Goal: Task Accomplishment & Management: Use online tool/utility

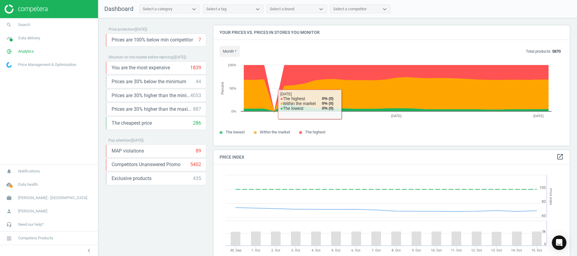
click at [135, 209] on div "Price protection ( 15.10.25 ) Prices are 100% below min competitor 7 keyboard_a…" at bounding box center [156, 138] width 101 height 226
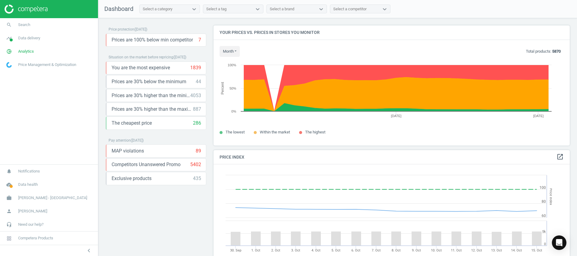
click at [158, 222] on div "Price protection ( 15.10.25 ) Prices are 100% below min competitor 7 keyboard_a…" at bounding box center [156, 138] width 101 height 226
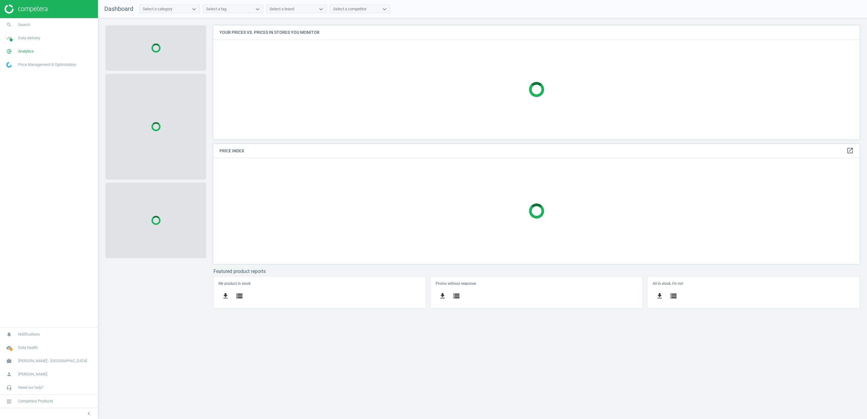
scroll to position [129, 661]
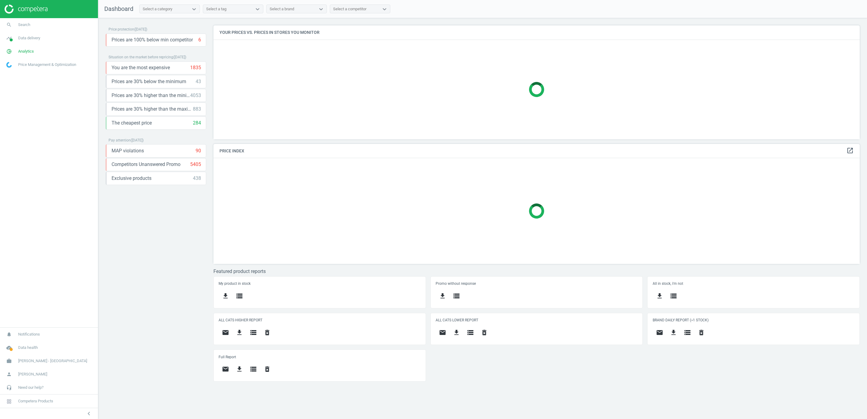
click at [152, 281] on div "Price protection ( 15.10.25 ) Prices are 100% below min competitor 6 keyboard_a…" at bounding box center [156, 205] width 101 height 361
click at [8, 354] on span "work" at bounding box center [9, 360] width 18 height 13
drag, startPoint x: 6, startPoint y: 339, endPoint x: 8, endPoint y: 342, distance: 3.5
click at [6, 339] on icon "work" at bounding box center [8, 339] width 11 height 11
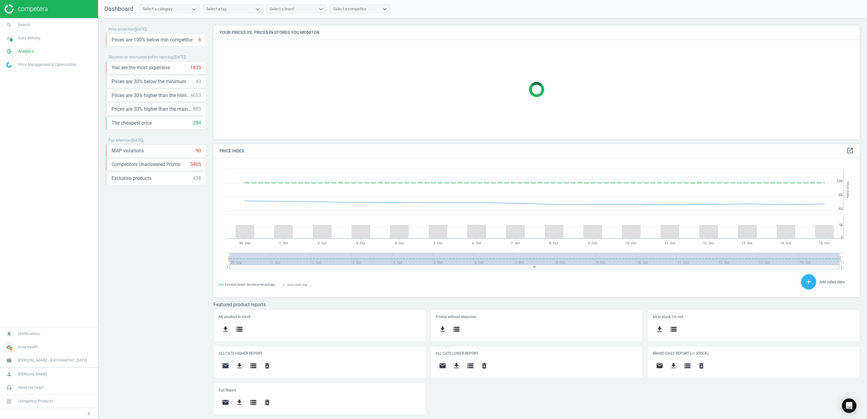
scroll to position [153, 661]
click at [10, 344] on icon "cloud_done" at bounding box center [8, 347] width 11 height 11
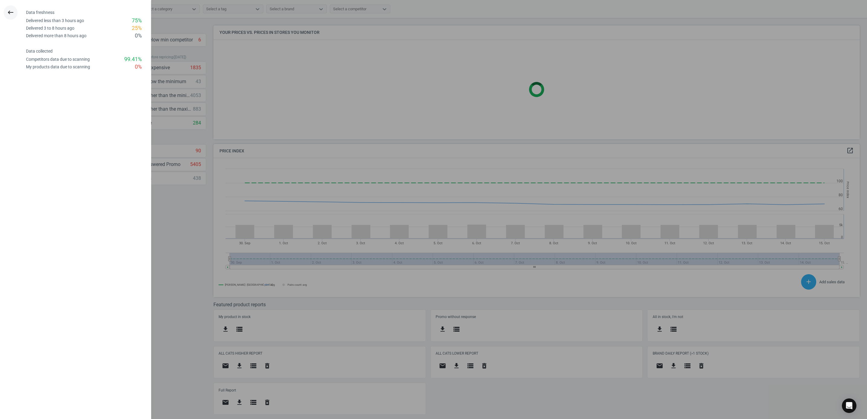
click at [14, 12] on icon "keyboard_backspace" at bounding box center [10, 12] width 7 height 7
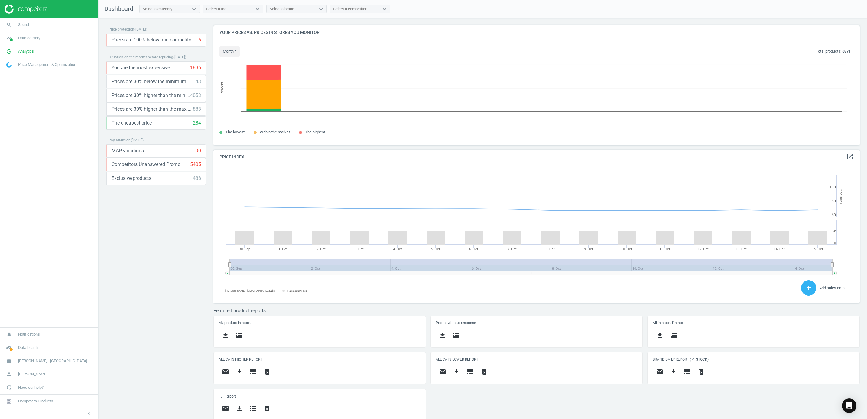
scroll to position [3, 3]
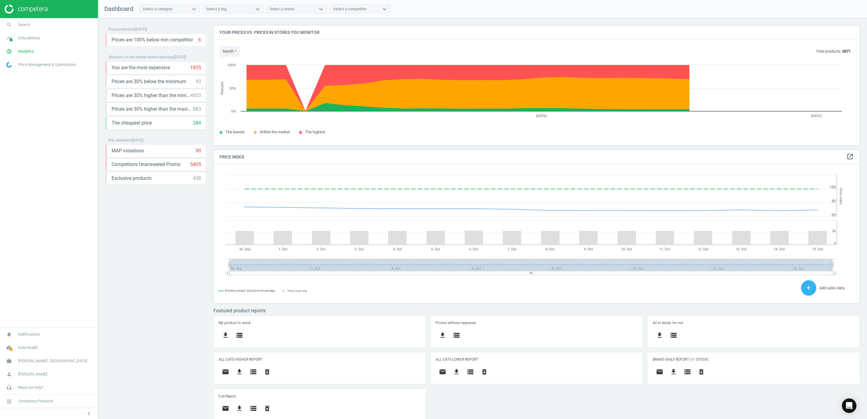
click at [10, 4] on div at bounding box center [49, 9] width 98 height 18
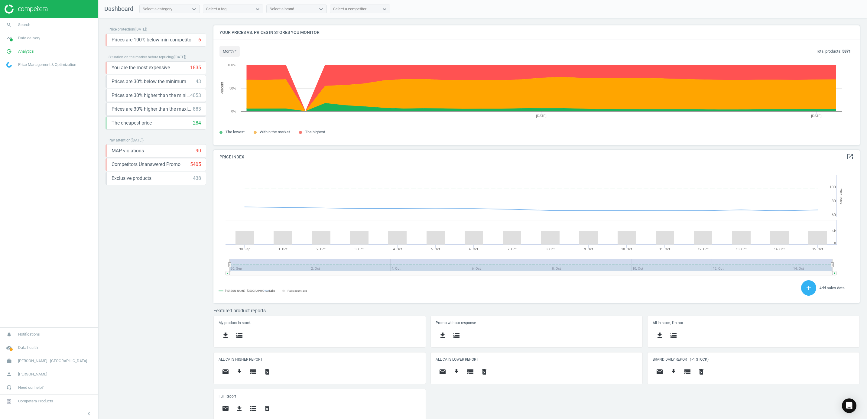
click at [21, 9] on img at bounding box center [26, 9] width 43 height 9
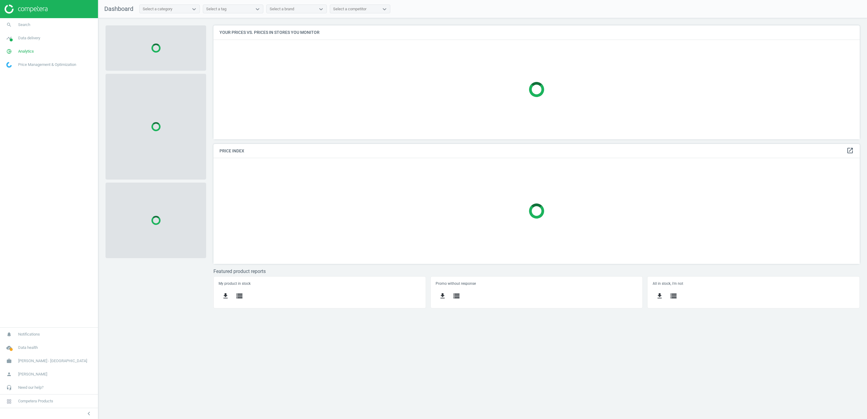
scroll to position [129, 661]
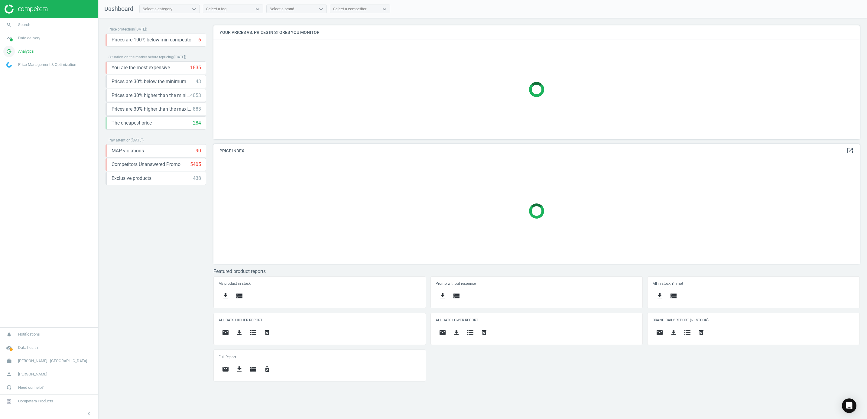
click at [9, 47] on icon "pie_chart_outlined" at bounding box center [8, 51] width 11 height 11
click at [10, 75] on span "Products" at bounding box center [14, 73] width 14 height 5
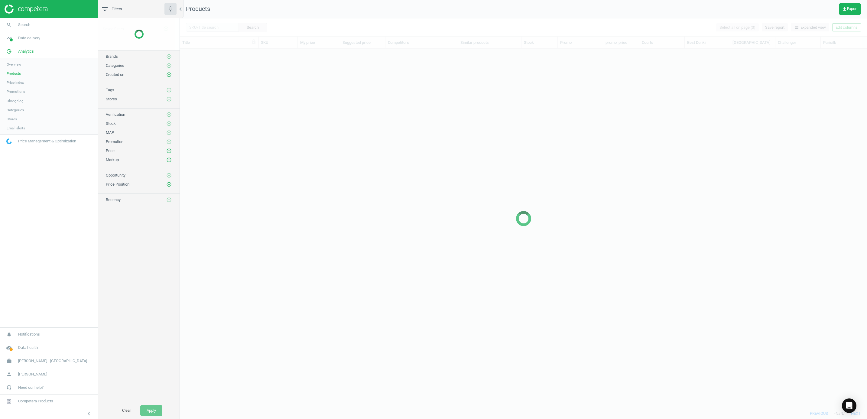
scroll to position [345, 681]
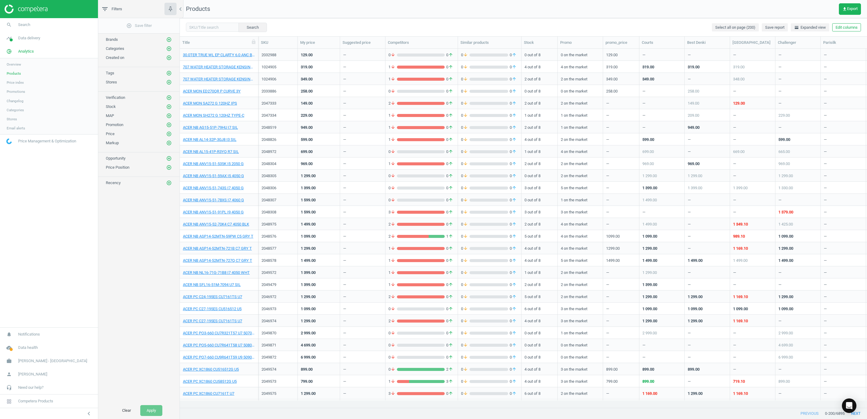
click at [26, 11] on img at bounding box center [26, 9] width 43 height 9
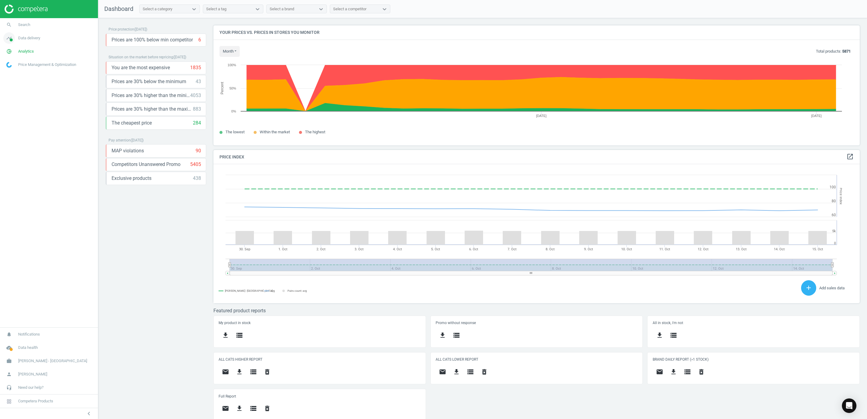
click at [10, 38] on span at bounding box center [11, 39] width 3 height 3
click at [168, 267] on div "Price protection ( 15.10.25 ) Prices are 100% below min competitor 6 keyboard_a…" at bounding box center [156, 220] width 101 height 390
click at [34, 6] on img at bounding box center [26, 9] width 43 height 9
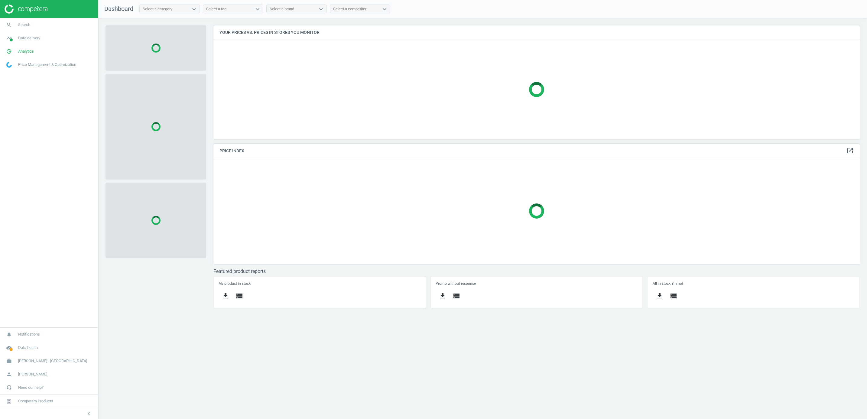
scroll to position [129, 661]
click at [8, 347] on icon "cloud_done" at bounding box center [8, 347] width 11 height 11
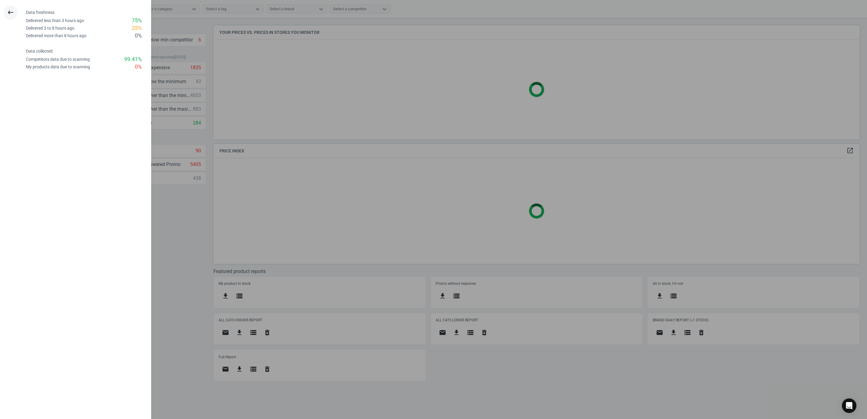
click at [7, 15] on icon "keyboard_backspace" at bounding box center [10, 12] width 7 height 7
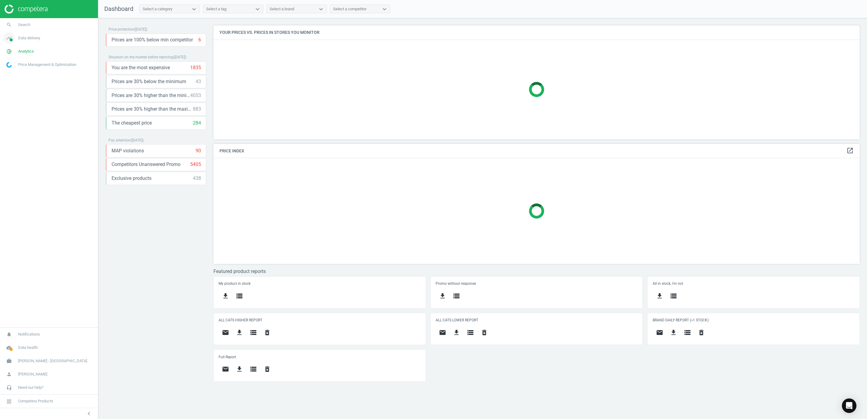
click at [7, 41] on icon "timeline" at bounding box center [8, 37] width 11 height 11
click at [10, 87] on span "Stores" at bounding box center [12, 87] width 10 height 5
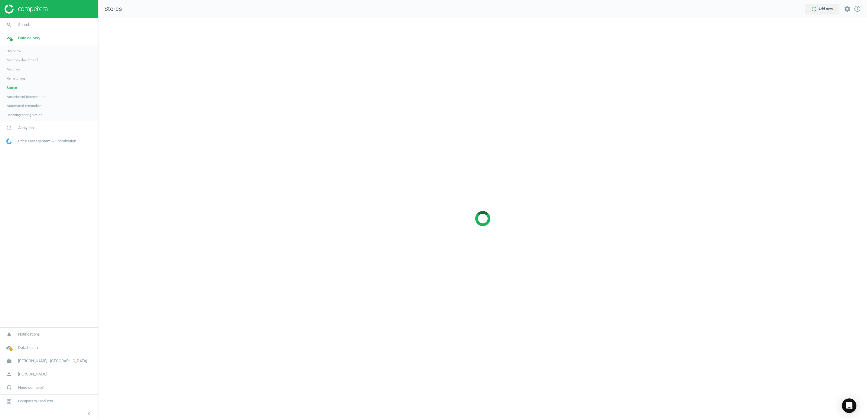
scroll to position [416, 783]
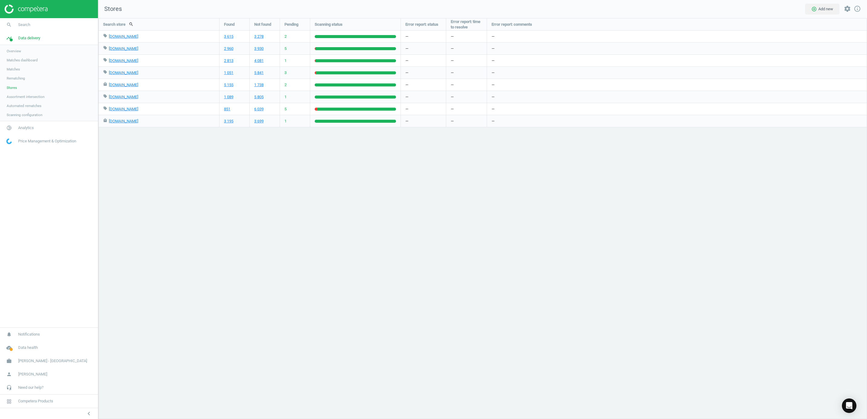
click at [23, 12] on img at bounding box center [26, 9] width 43 height 9
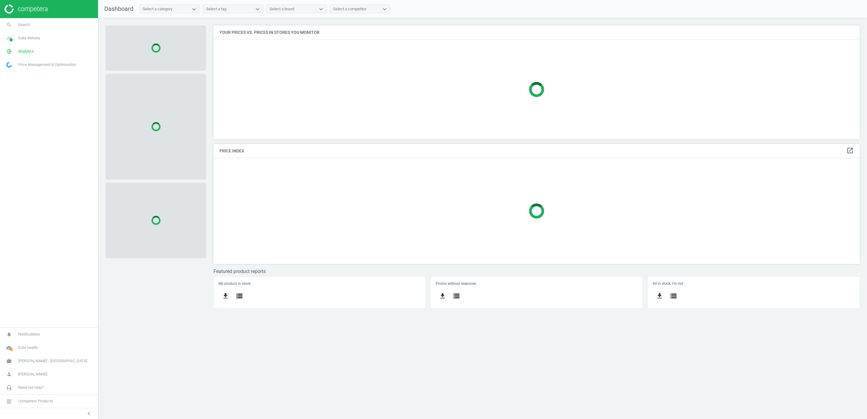
scroll to position [129, 661]
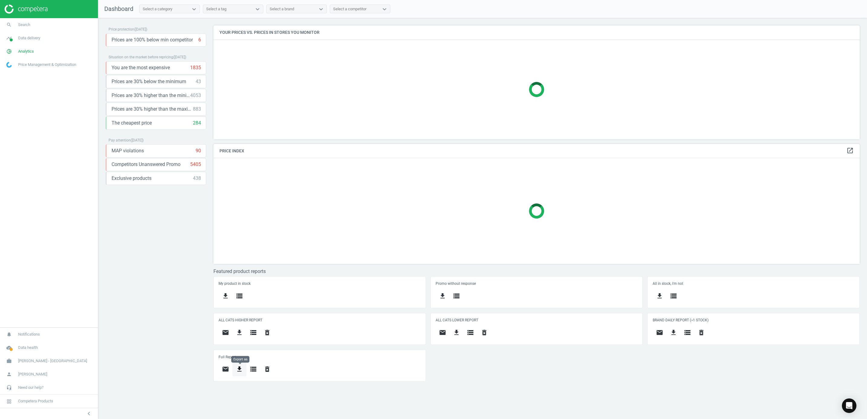
click at [241, 377] on button "get_app" at bounding box center [240, 369] width 14 height 14
click at [204, 313] on button "insert_drive_file Short report (Excel)" at bounding box center [194, 312] width 105 height 11
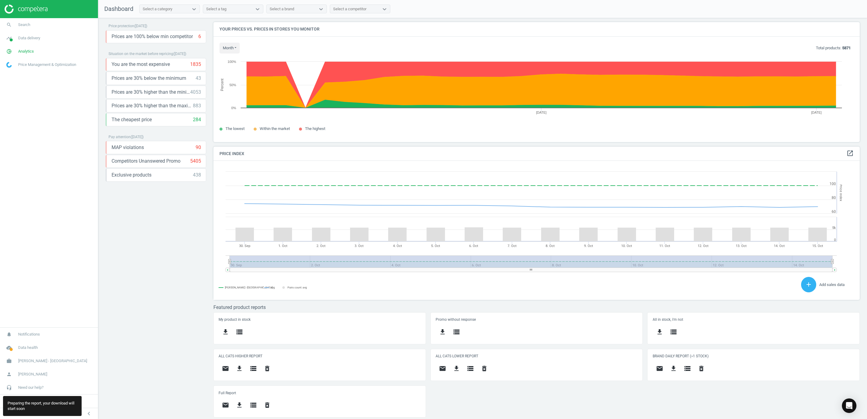
scroll to position [6, 0]
click at [242, 406] on icon "get_app" at bounding box center [239, 405] width 7 height 7
click at [207, 343] on button "insert_drive_file Short report (Excel)" at bounding box center [194, 345] width 105 height 11
click at [40, 6] on img at bounding box center [26, 9] width 43 height 9
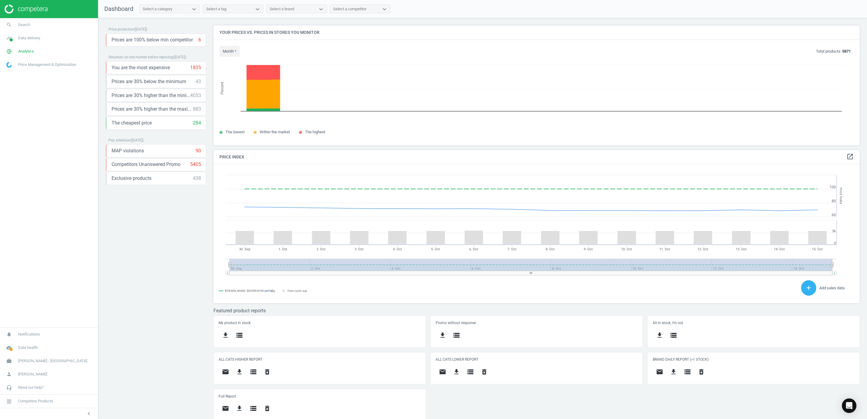
scroll to position [3, 3]
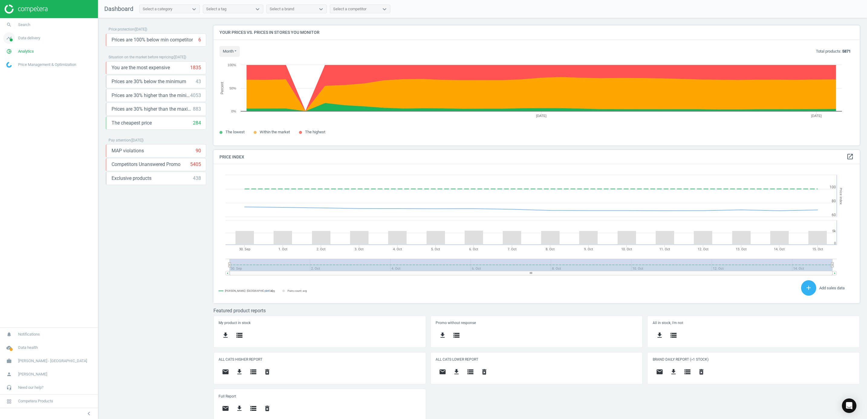
click at [7, 40] on icon "timeline" at bounding box center [8, 37] width 11 height 11
click at [15, 66] on link "Matches" at bounding box center [49, 69] width 98 height 9
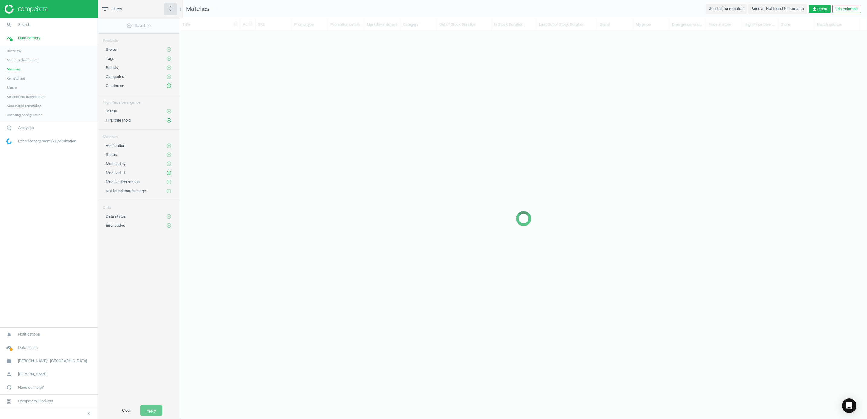
scroll to position [363, 681]
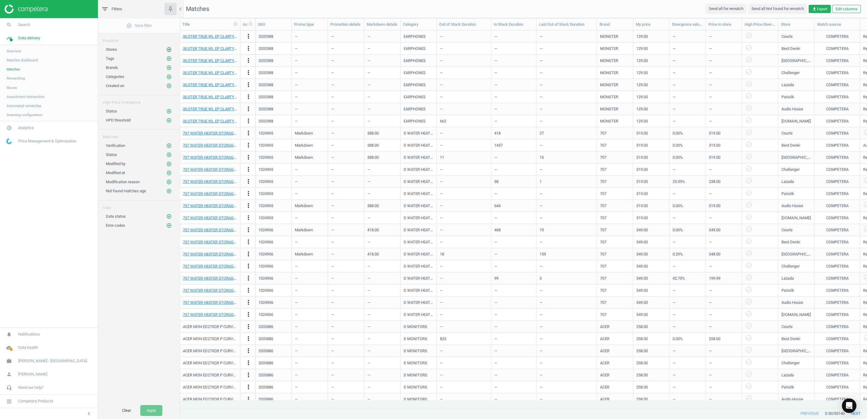
click at [168, 50] on icon "add_circle_outline" at bounding box center [168, 49] width 5 height 5
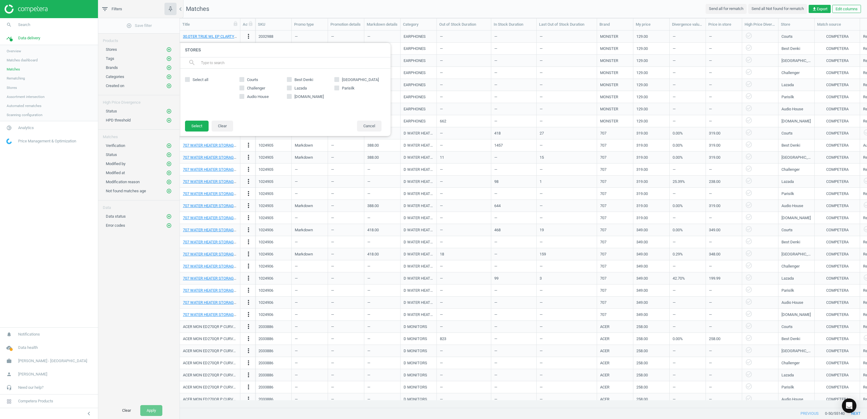
drag, startPoint x: 190, startPoint y: 80, endPoint x: 193, endPoint y: 81, distance: 3.1
click at [190, 80] on icon at bounding box center [187, 79] width 5 height 5
click at [190, 80] on input "Select all" at bounding box center [188, 80] width 4 height 4
checkbox input "true"
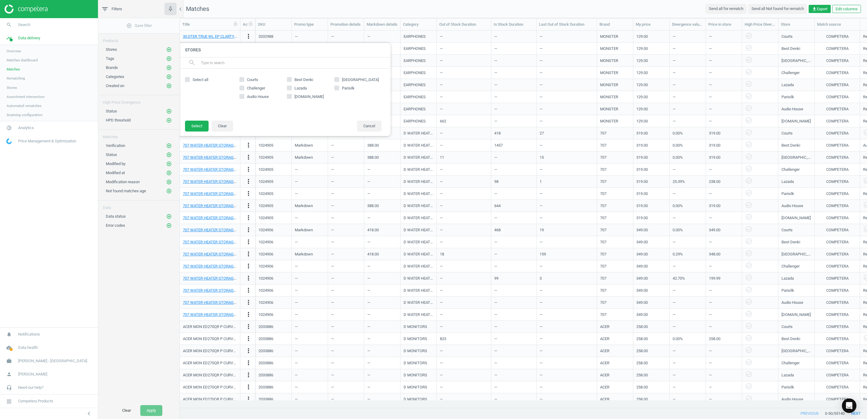
checkbox input "true"
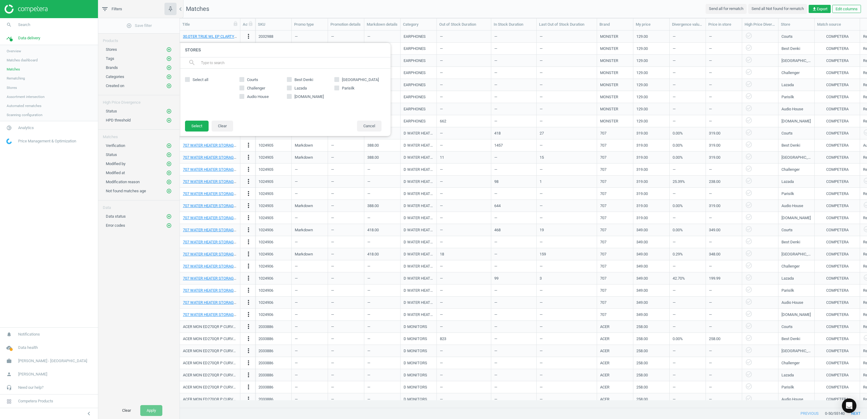
checkbox input "true"
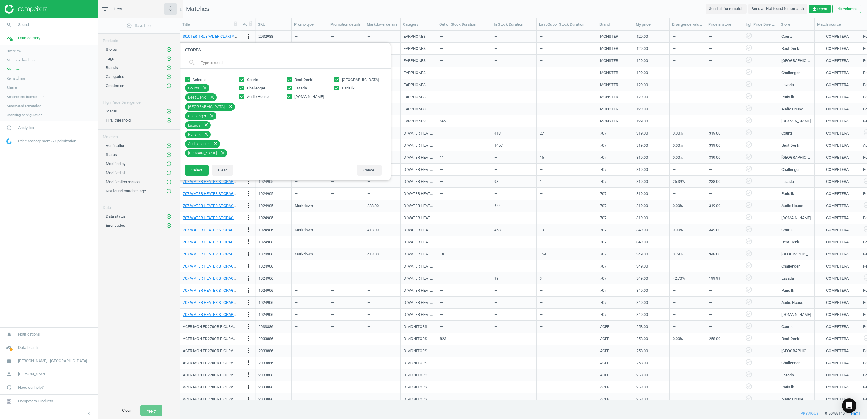
click at [339, 86] on icon at bounding box center [337, 88] width 5 height 5
click at [339, 86] on input "Parisilk" at bounding box center [337, 88] width 4 height 4
checkbox input "false"
click at [299, 87] on span "Lazada" at bounding box center [300, 88] width 15 height 5
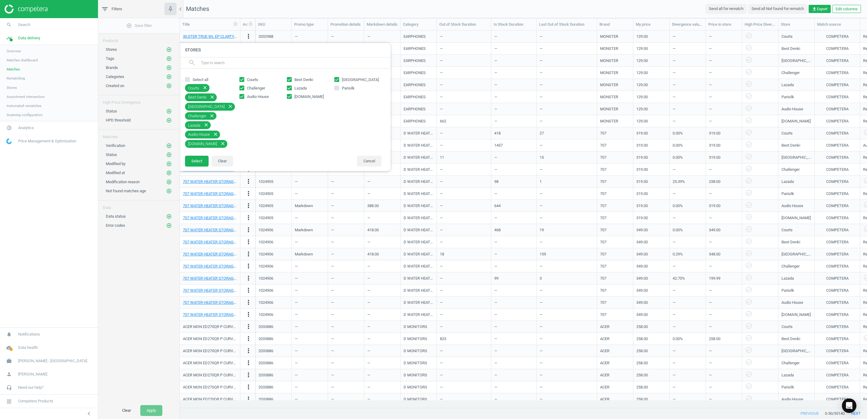
click at [292, 87] on input "Lazada" at bounding box center [290, 88] width 4 height 4
checkbox input "false"
click at [303, 97] on span "[DOMAIN_NAME]" at bounding box center [309, 96] width 32 height 5
click at [292, 97] on input "[DOMAIN_NAME]" at bounding box center [290, 97] width 4 height 4
checkbox input "false"
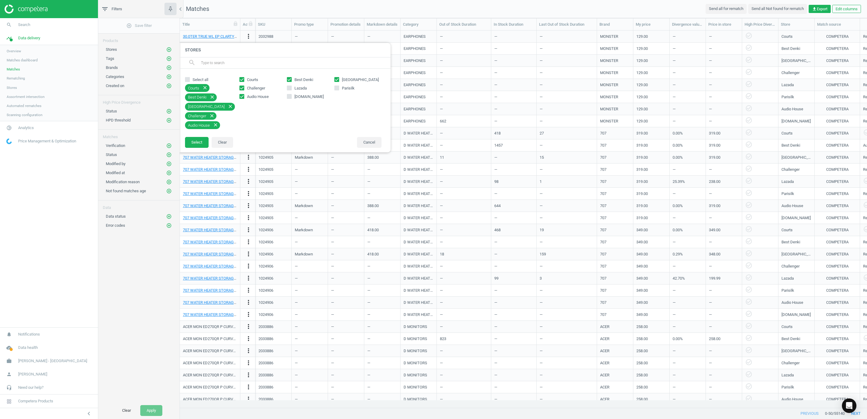
click at [338, 89] on input "Parisilk" at bounding box center [337, 88] width 4 height 4
checkbox input "true"
click at [198, 151] on button "Select" at bounding box center [197, 151] width 24 height 11
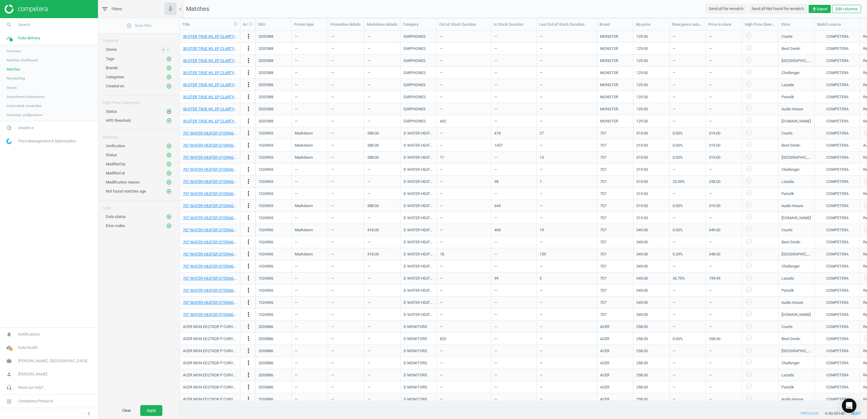
click at [170, 113] on icon "add_circle_outline" at bounding box center [168, 111] width 5 height 5
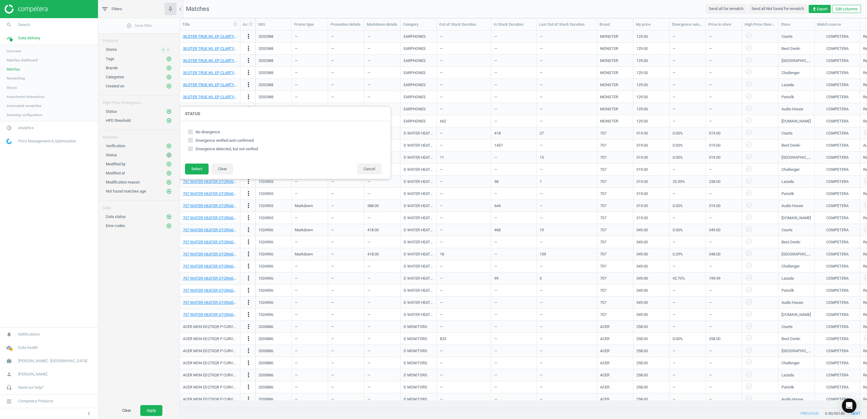
click at [168, 158] on icon "add_circle_outline" at bounding box center [168, 154] width 5 height 5
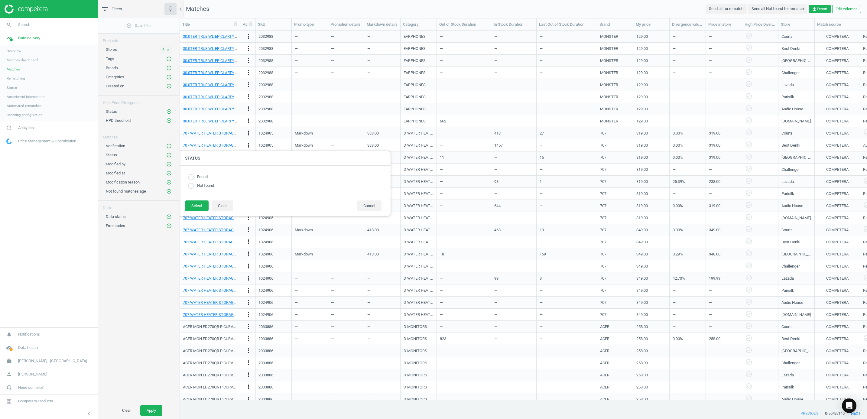
click at [204, 185] on label "Not found" at bounding box center [204, 186] width 20 height 6
click at [189, 186] on input "radio" at bounding box center [191, 186] width 6 height 6
radio input "true"
click at [196, 210] on button "Select" at bounding box center [197, 206] width 24 height 11
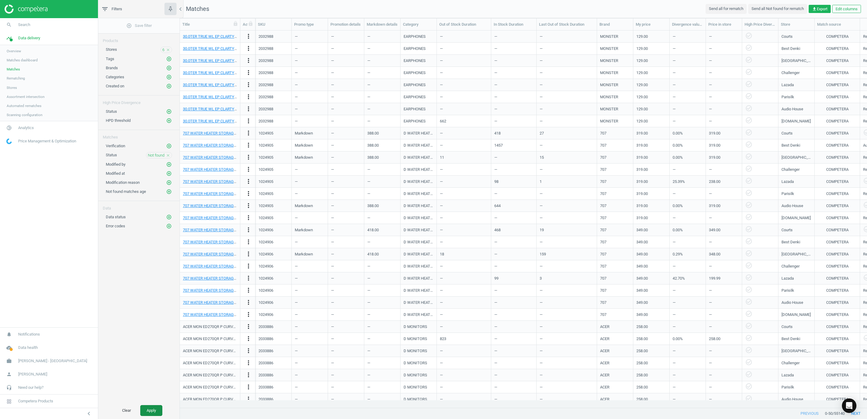
click at [149, 408] on button "Apply" at bounding box center [151, 410] width 22 height 11
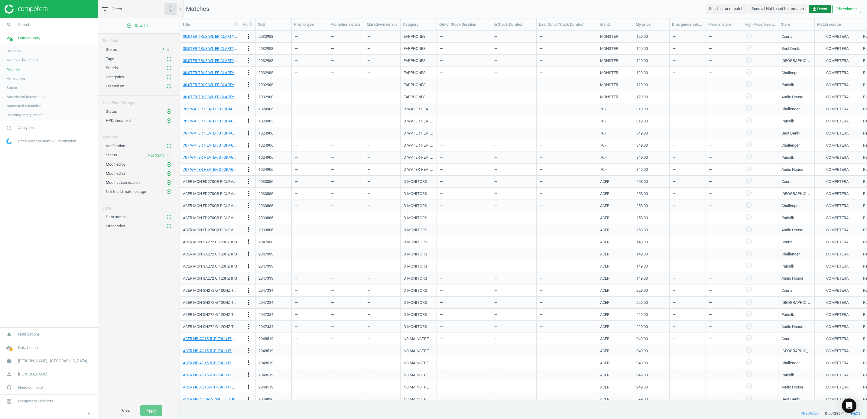
click at [816, 8] on span "get_app Export" at bounding box center [819, 8] width 15 height 5
click at [750, 34] on button "insert_drive_file Report (Excel)" at bounding box center [777, 32] width 105 height 11
drag, startPoint x: 824, startPoint y: 0, endPoint x: 618, endPoint y: 4, distance: 206.0
click at [618, 4] on nav "Matches Send all for rematch Send all Not found for rematch get_app Export Edit…" at bounding box center [523, 9] width 687 height 18
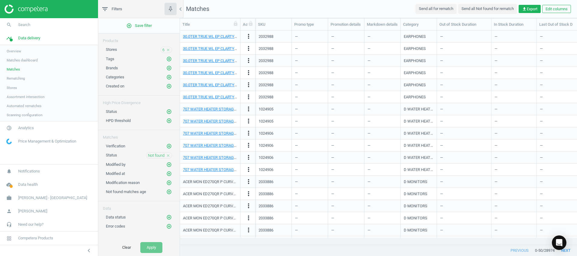
scroll to position [200, 390]
click at [30, 6] on img at bounding box center [26, 9] width 43 height 9
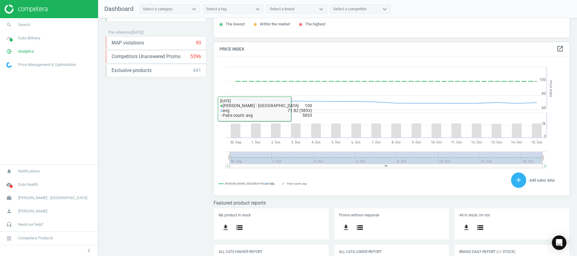
scroll to position [166, 0]
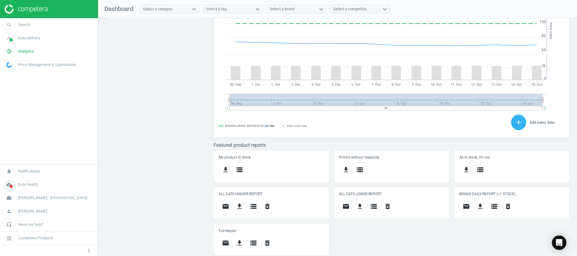
click at [11, 190] on span "cloud_done" at bounding box center [9, 184] width 18 height 13
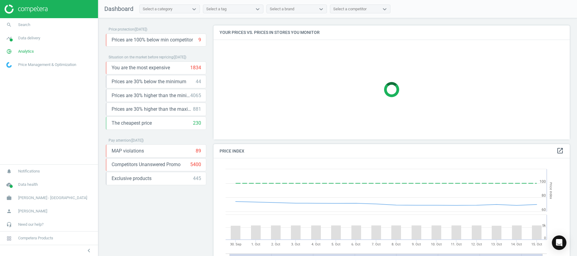
scroll to position [134, 364]
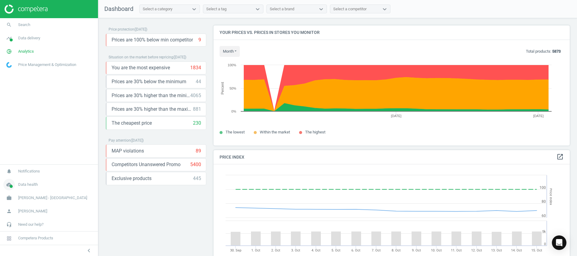
click at [8, 186] on icon "cloud_done" at bounding box center [8, 184] width 11 height 11
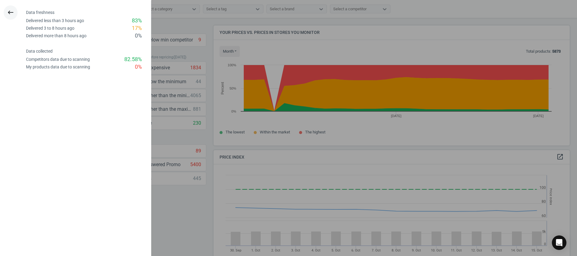
click at [9, 8] on button "keyboard_backspace" at bounding box center [11, 12] width 14 height 14
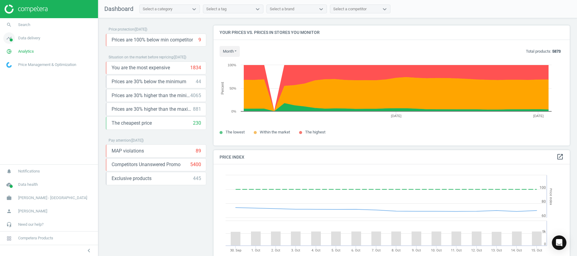
click at [8, 40] on icon "timeline" at bounding box center [8, 37] width 11 height 11
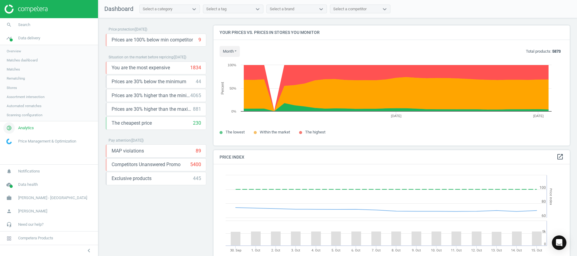
click at [9, 126] on icon "pie_chart_outlined" at bounding box center [8, 127] width 11 height 11
click at [15, 74] on span "Products" at bounding box center [14, 73] width 14 height 5
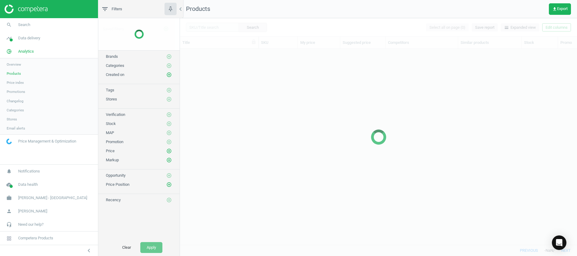
scroll to position [182, 390]
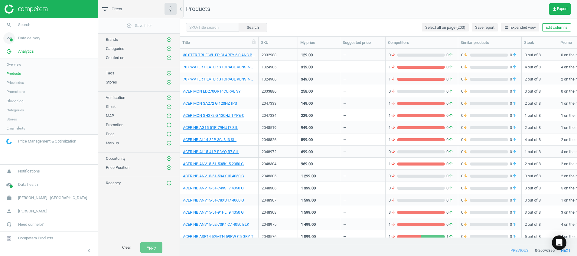
click at [12, 37] on icon "timeline" at bounding box center [8, 37] width 11 height 11
click at [13, 87] on span "Stores" at bounding box center [12, 87] width 10 height 5
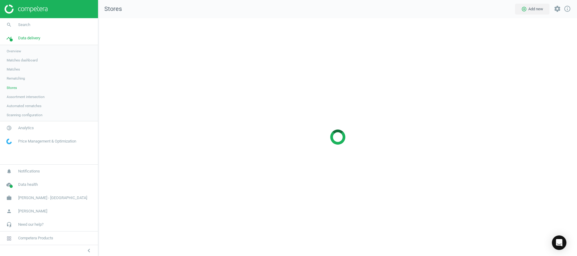
scroll to position [252, 493]
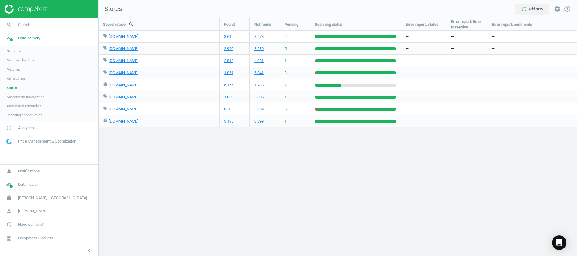
click at [32, 8] on img at bounding box center [26, 9] width 43 height 9
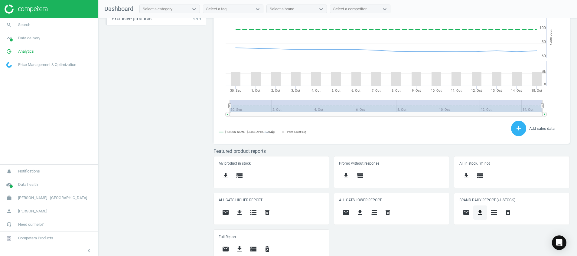
scroll to position [134, 364]
click at [477, 210] on icon "get_app" at bounding box center [480, 212] width 7 height 7
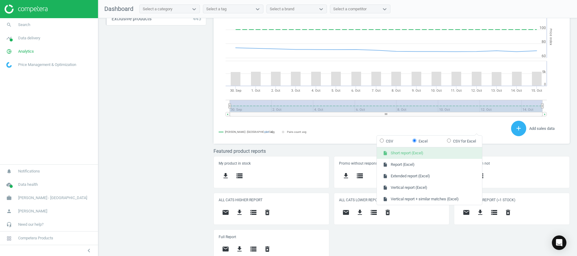
click at [446, 153] on button "insert_drive_file Short report (Excel)" at bounding box center [429, 152] width 105 height 11
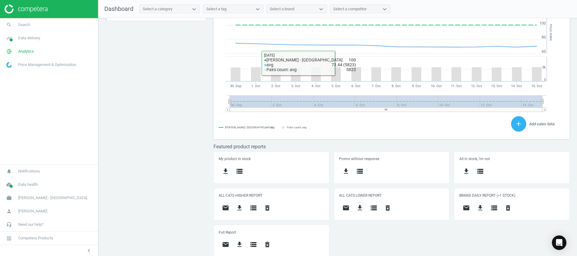
scroll to position [166, 0]
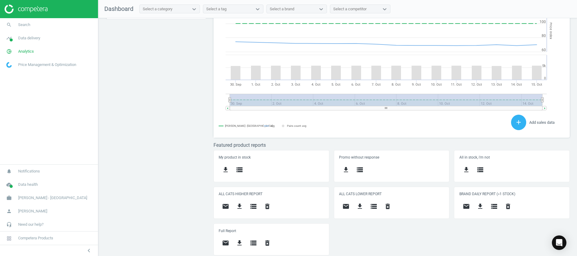
click at [183, 118] on div "Price protection ( [DATE] ) Prices are 100% below min competitor 9 keyboard_arr…" at bounding box center [337, 138] width 479 height 241
click at [560, 241] on icon "Open Intercom Messenger" at bounding box center [559, 243] width 7 height 8
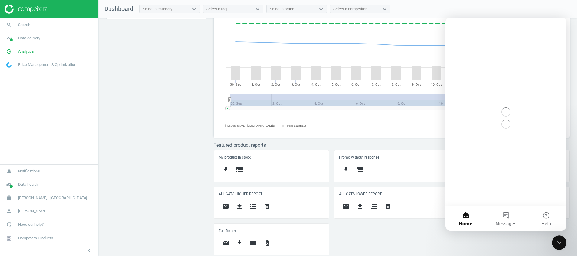
scroll to position [0, 0]
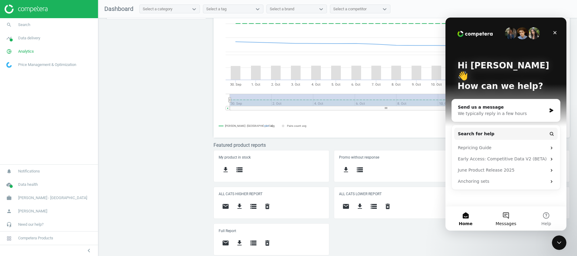
click at [508, 218] on button "Messages" at bounding box center [506, 218] width 40 height 24
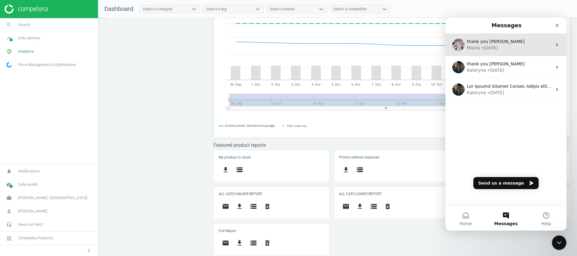
click at [485, 49] on div "• [DATE]" at bounding box center [489, 48] width 17 height 6
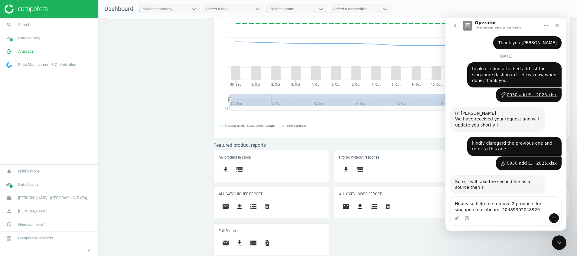
scroll to position [2261, 0]
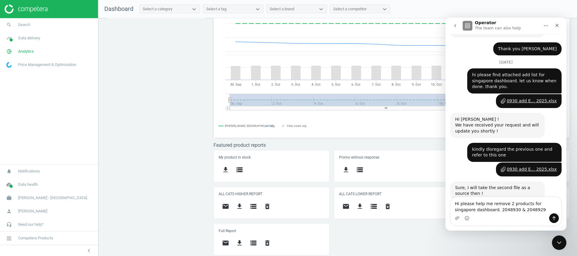
click at [522, 200] on textarea "Hi please help me remove 2 products for singapore dashboard. 2048930 & 2048929" at bounding box center [506, 205] width 111 height 16
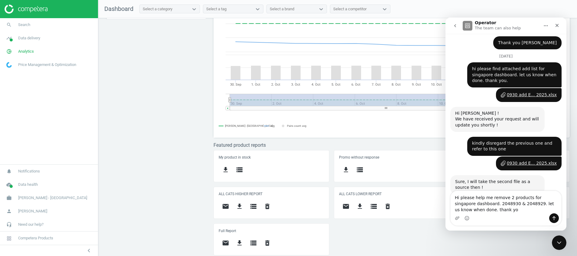
type textarea "Hi please help me remove 2 products for singapore dashboard. 2048930 & 2048929.…"
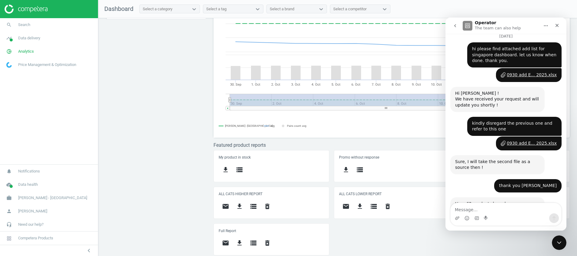
scroll to position [2293, 0]
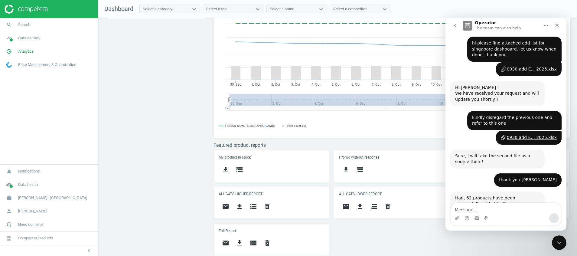
click at [456, 23] on icon "go back" at bounding box center [455, 25] width 5 height 5
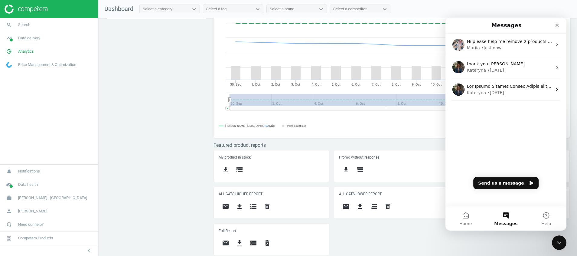
click at [147, 130] on div "Price protection ( [DATE] ) Prices are 100% below min competitor 9 keyboard_arr…" at bounding box center [337, 138] width 479 height 241
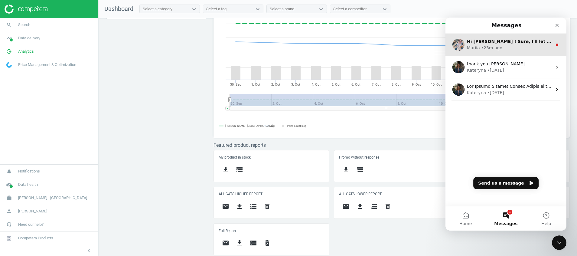
click at [512, 42] on span "Hi [PERSON_NAME] ! Sure, I'll let you know once it is done" at bounding box center [536, 41] width 139 height 5
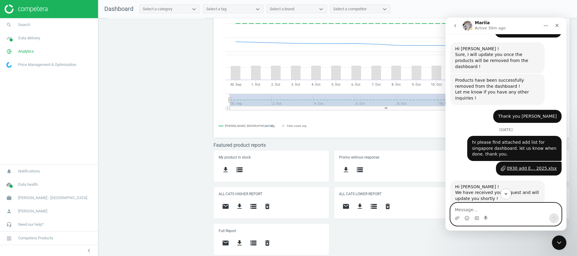
scroll to position [2321, 0]
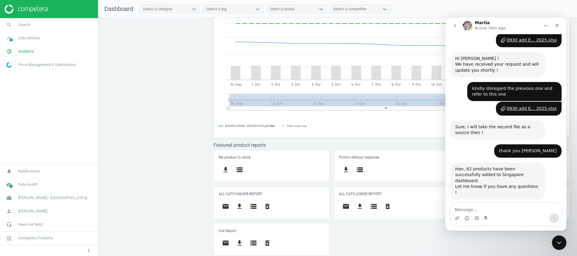
drag, startPoint x: 457, startPoint y: 20, endPoint x: 883, endPoint y: 54, distance: 428.1
click at [457, 20] on button "go back" at bounding box center [454, 25] width 11 height 11
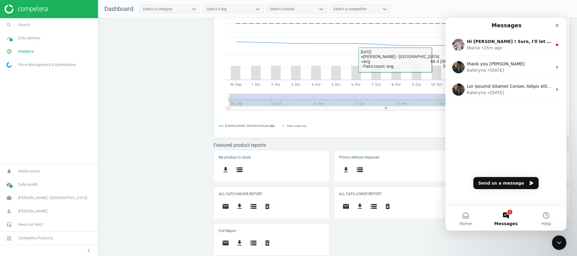
click at [108, 138] on div "Price protection ( [DATE] ) Prices are 100% below min competitor 9 keyboard_arr…" at bounding box center [337, 138] width 479 height 241
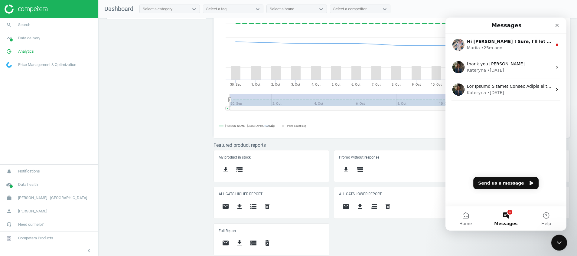
click at [561, 240] on icon "Close Intercom Messenger" at bounding box center [558, 241] width 7 height 7
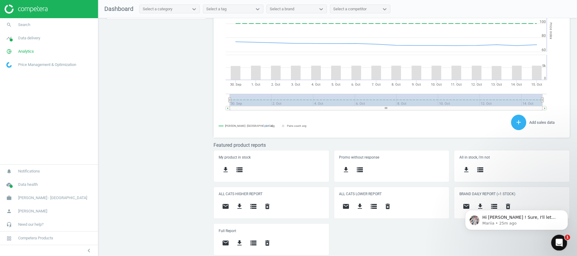
click at [559, 240] on icon "Open Intercom Messenger" at bounding box center [558, 241] width 4 height 5
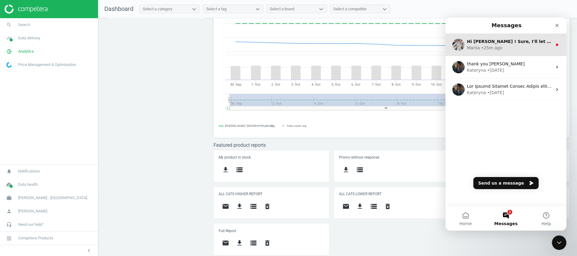
click at [518, 52] on div "Hi [PERSON_NAME] ! Sure, I'll let you know once it is done Mariia • 25m ago" at bounding box center [506, 45] width 121 height 22
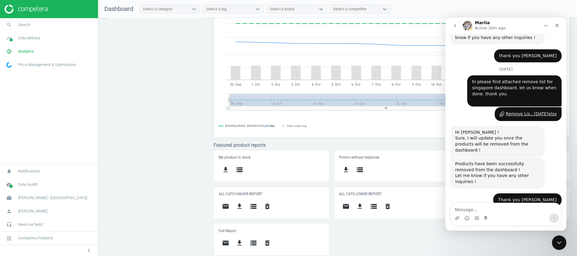
scroll to position [2321, 0]
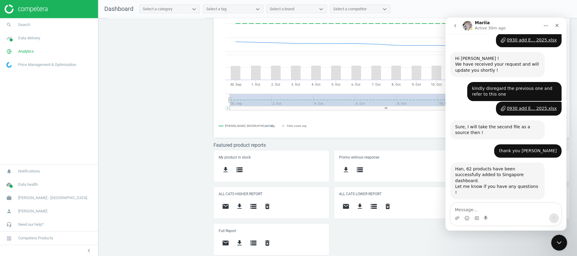
click at [556, 241] on icon "Close Intercom Messenger" at bounding box center [558, 241] width 7 height 7
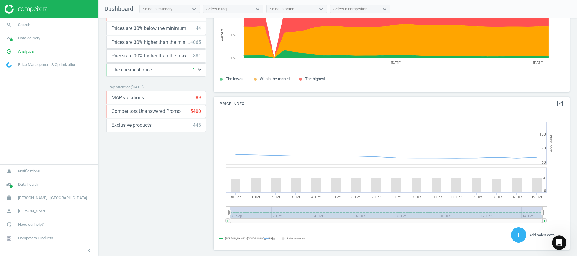
scroll to position [0, 0]
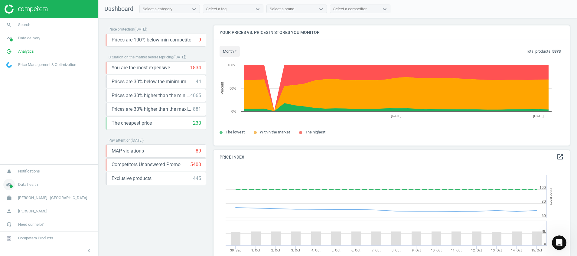
click at [11, 188] on icon "cloud_done" at bounding box center [8, 184] width 11 height 11
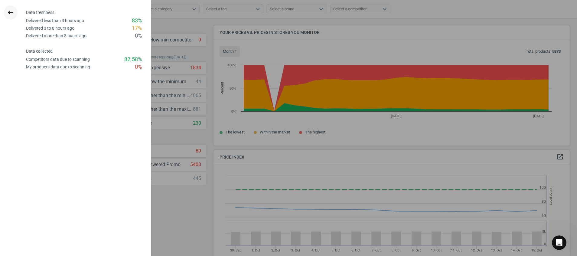
click at [9, 14] on icon "keyboard_backspace" at bounding box center [10, 12] width 7 height 7
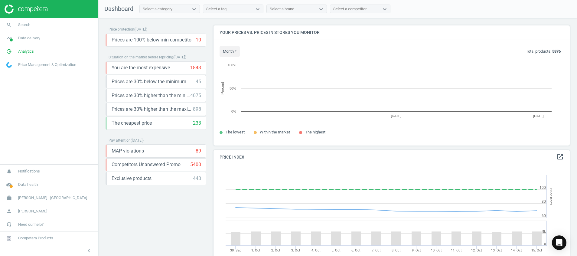
scroll to position [134, 364]
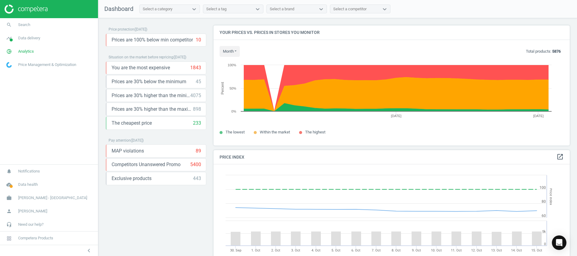
click at [36, 11] on img at bounding box center [26, 9] width 43 height 9
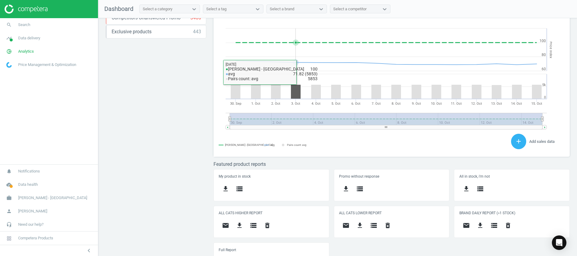
scroll to position [166, 0]
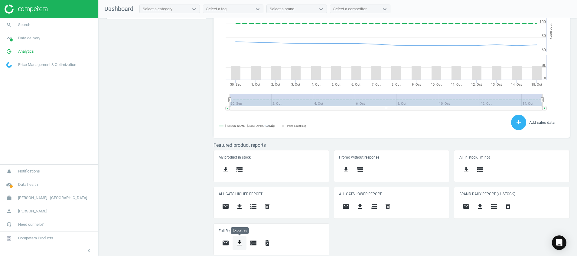
click at [239, 245] on icon "get_app" at bounding box center [239, 242] width 7 height 7
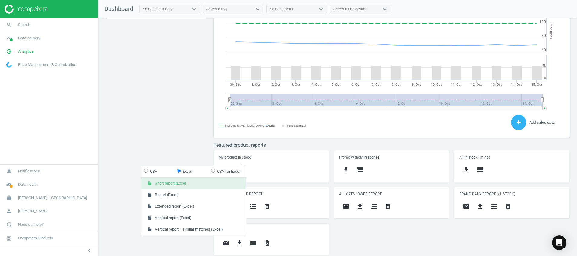
click at [222, 179] on button "insert_drive_file Short report (Excel)" at bounding box center [193, 183] width 105 height 11
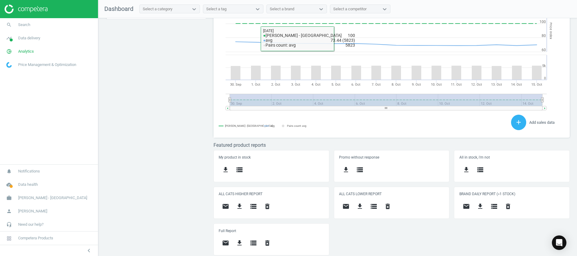
click at [138, 220] on div "Price protection ( [DATE] ) Prices are 100% below min competitor 10 keyboard_ar…" at bounding box center [337, 138] width 479 height 241
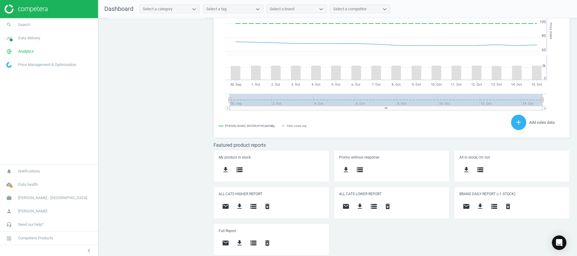
click at [25, 5] on img at bounding box center [26, 9] width 43 height 9
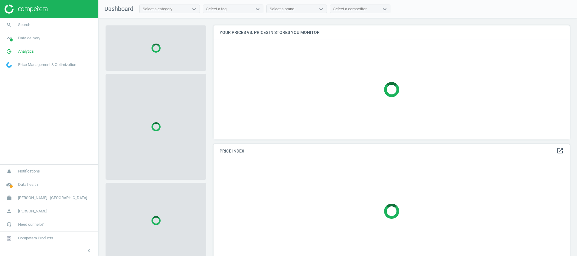
scroll to position [128, 364]
click at [11, 39] on span at bounding box center [11, 39] width 3 height 3
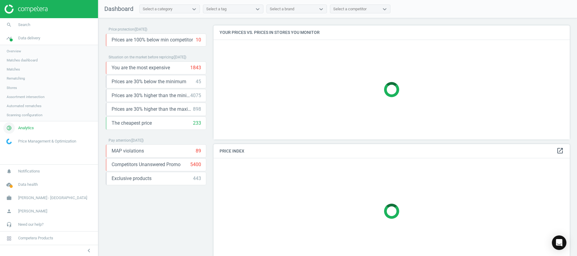
click at [9, 126] on icon "pie_chart_outlined" at bounding box center [8, 127] width 11 height 11
click at [12, 74] on span "Products" at bounding box center [14, 73] width 14 height 5
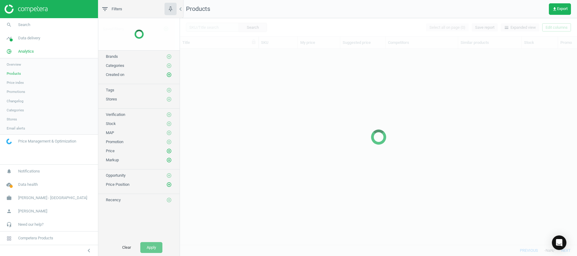
scroll to position [182, 390]
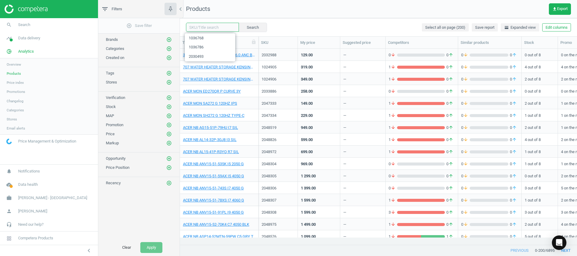
click at [201, 25] on input "text" at bounding box center [212, 27] width 53 height 9
paste input "1036786"
type input "1036786"
click at [249, 28] on button "Search" at bounding box center [252, 27] width 28 height 9
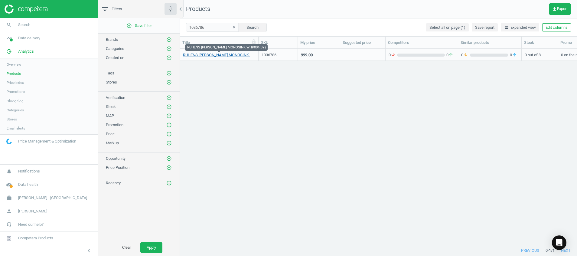
click at [219, 56] on link "RUHENS [PERSON_NAME] MONOSINK WHP001(3Y)" at bounding box center [219, 54] width 72 height 5
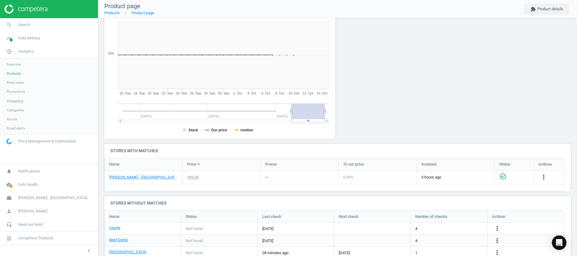
scroll to position [166, 0]
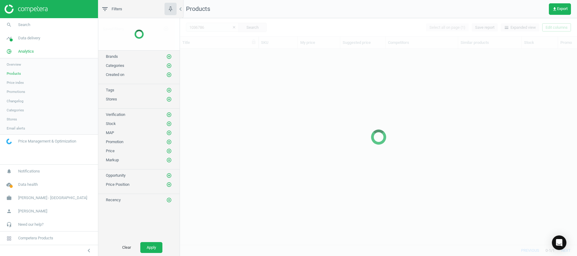
scroll to position [182, 390]
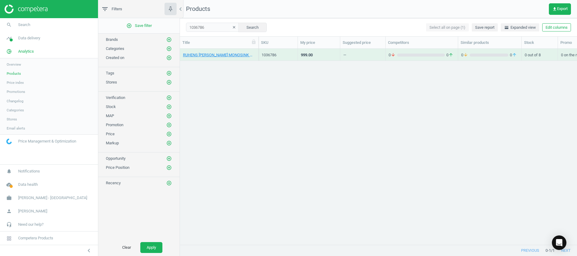
click at [232, 29] on icon "clear" at bounding box center [234, 27] width 4 height 4
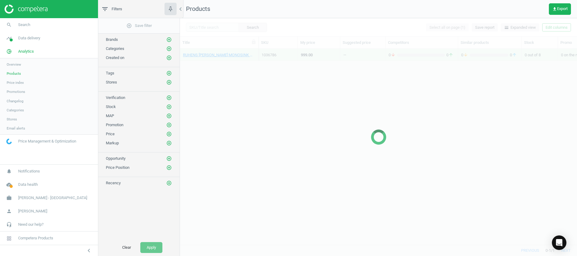
click at [205, 28] on div at bounding box center [378, 137] width 397 height 238
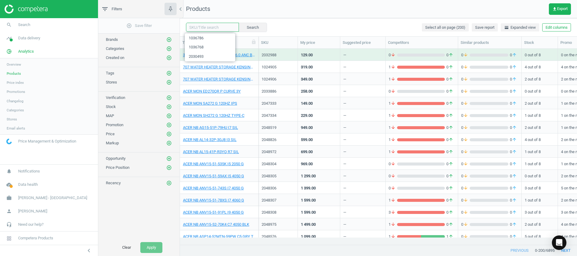
click at [205, 28] on input "text" at bounding box center [212, 27] width 53 height 9
paste input "1036768"
type input "1036768"
click at [246, 30] on button "Search" at bounding box center [252, 27] width 28 height 9
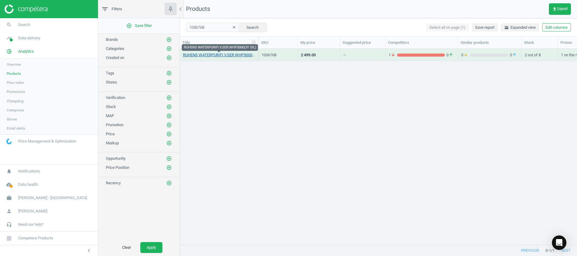
click at [226, 56] on link "RUHENS WATERPURIFI V.SER.WHP3000(3Y SIL)" at bounding box center [219, 54] width 72 height 5
